Goal: Browse casually: Explore the website without a specific task or goal

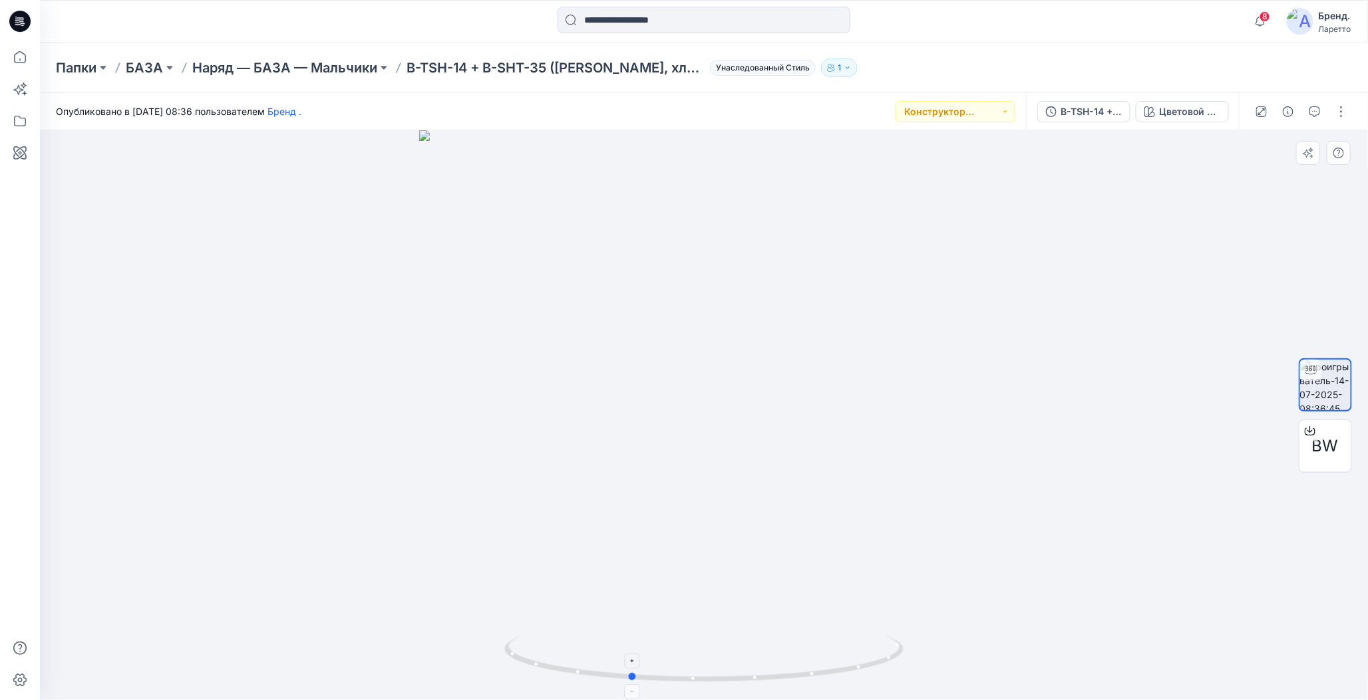
drag, startPoint x: 705, startPoint y: 680, endPoint x: 631, endPoint y: 637, distance: 85.9
click at [631, 637] on icon at bounding box center [705, 661] width 402 height 50
